Goal: Task Accomplishment & Management: Manage account settings

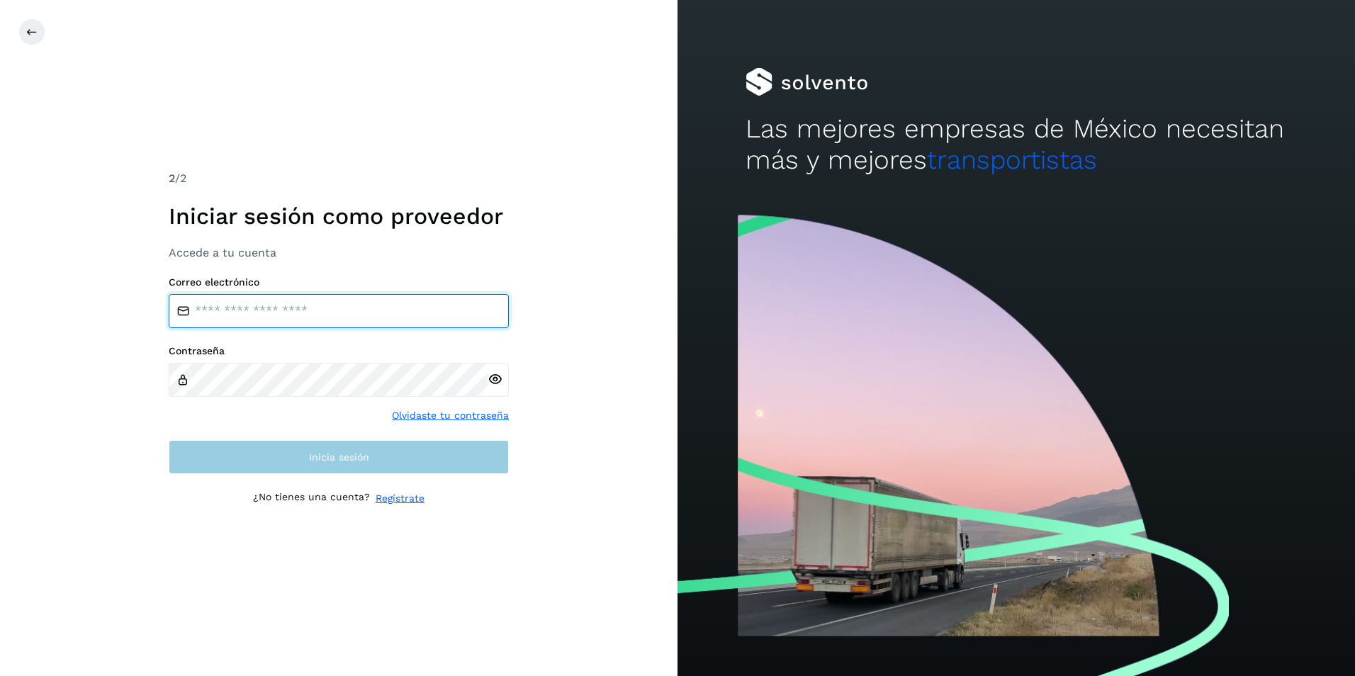
type input "**********"
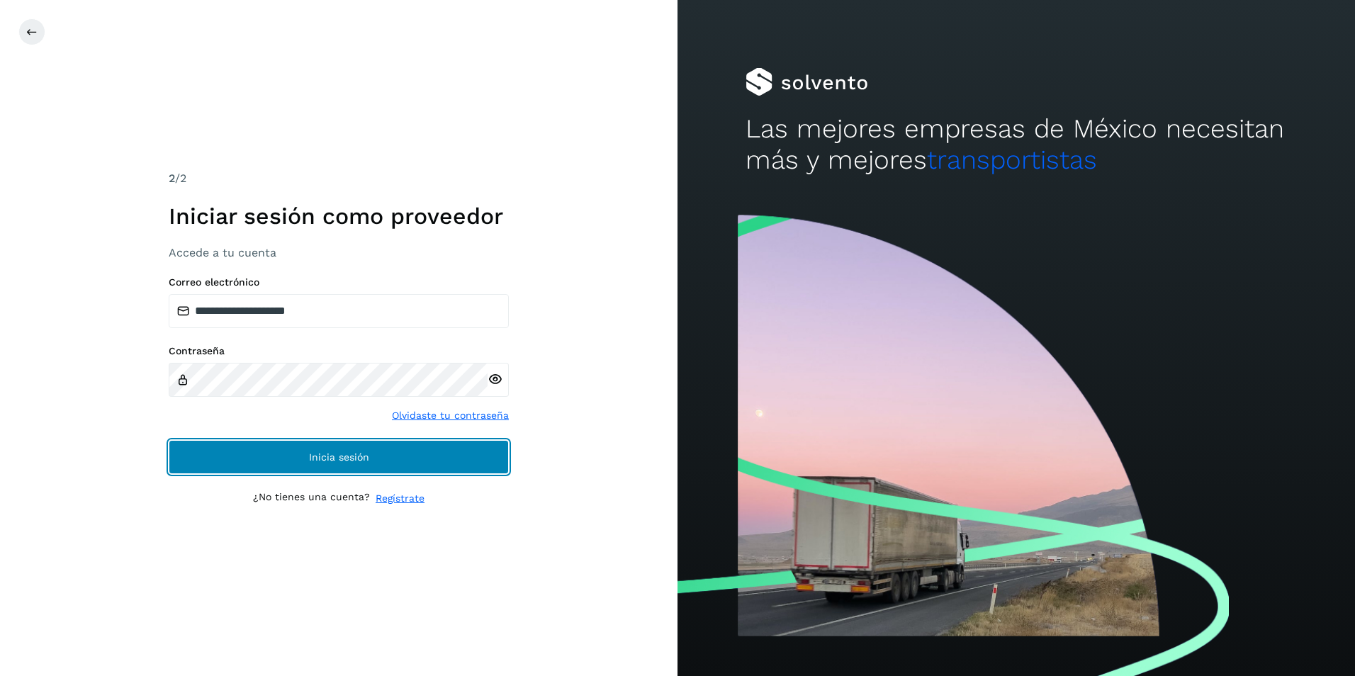
click at [424, 464] on button "Inicia sesión" at bounding box center [339, 457] width 340 height 34
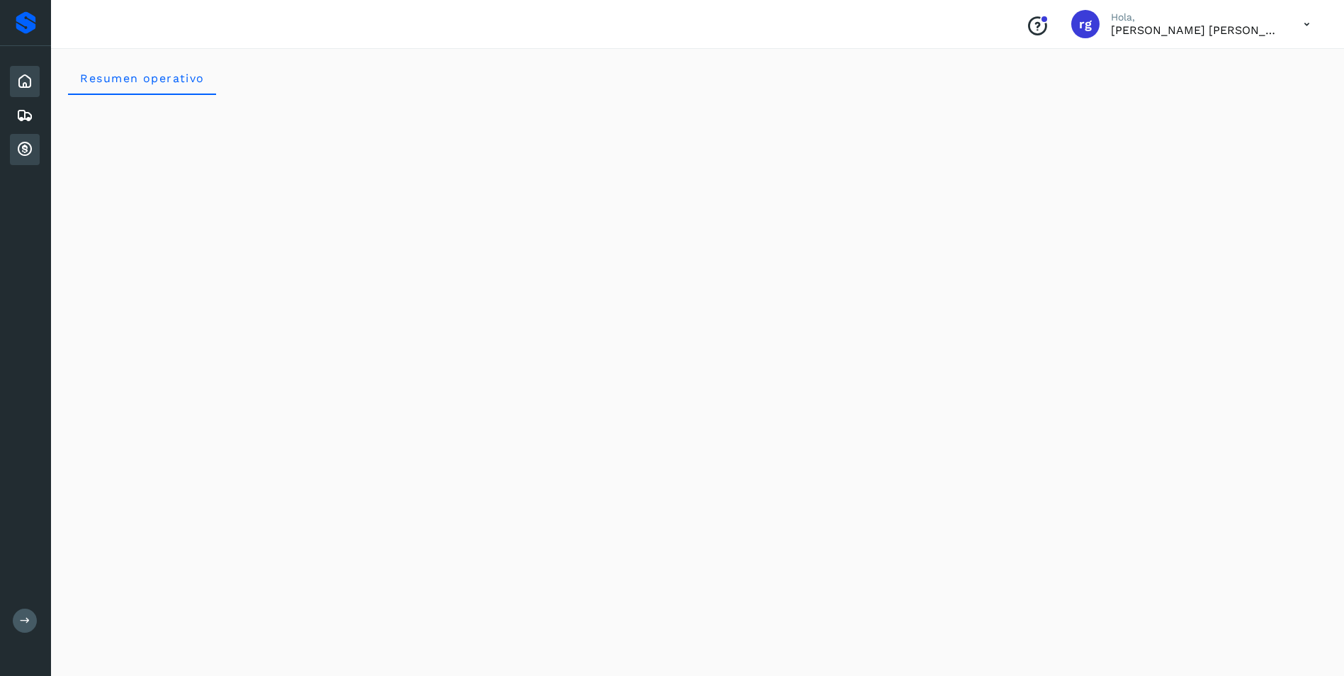
click at [28, 145] on icon at bounding box center [24, 149] width 17 height 17
